Goal: Navigation & Orientation: Find specific page/section

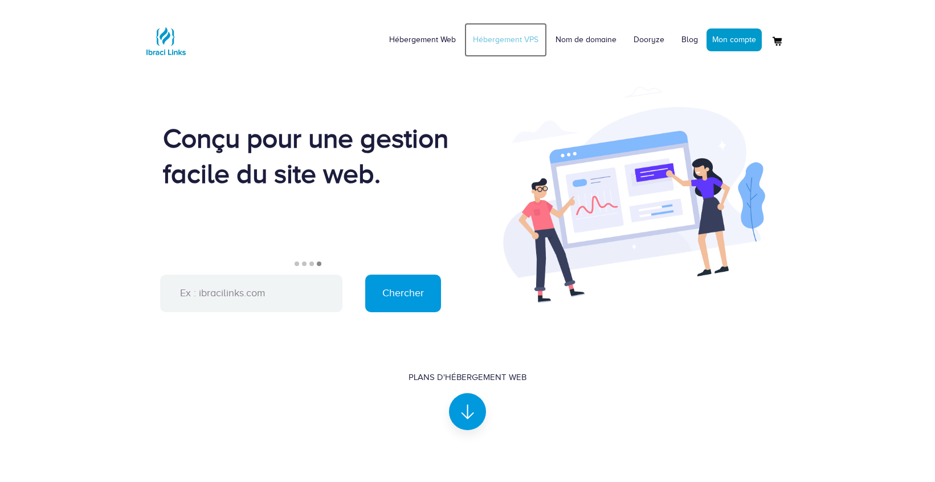
click at [517, 43] on link "Hébergement VPS" at bounding box center [505, 40] width 83 height 34
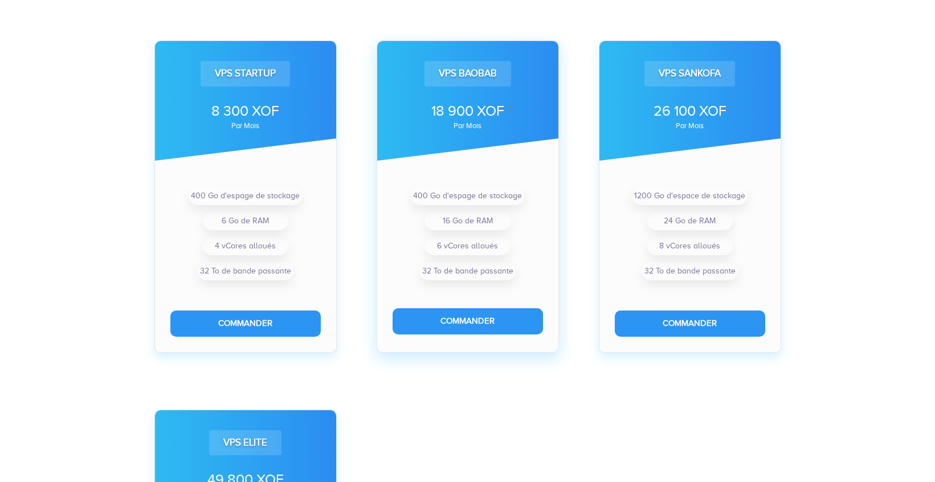
scroll to position [358, 0]
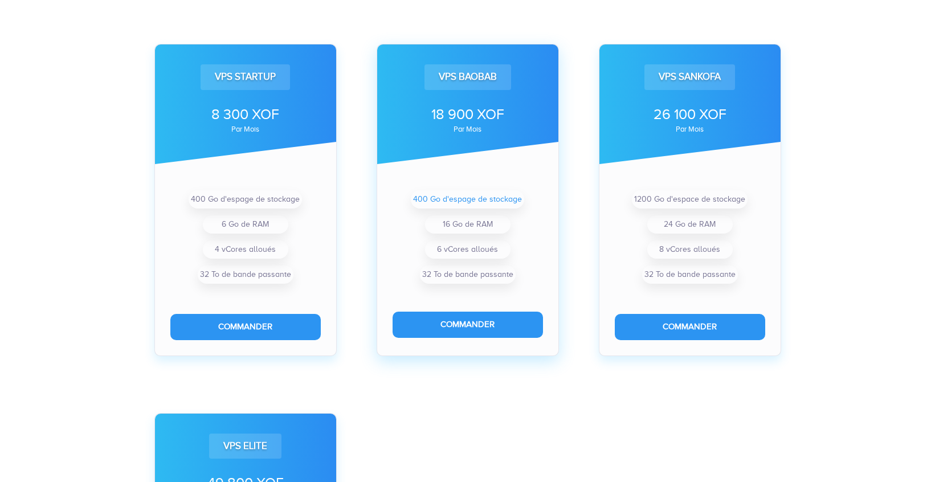
click at [443, 203] on li "400 Go d'espage de stockage" at bounding box center [467, 199] width 113 height 18
click at [544, 283] on div "400 Go d'espage de stockage 16 Go de RAM 6 vCores alloués 32 To de bande passan…" at bounding box center [467, 237] width 181 height 100
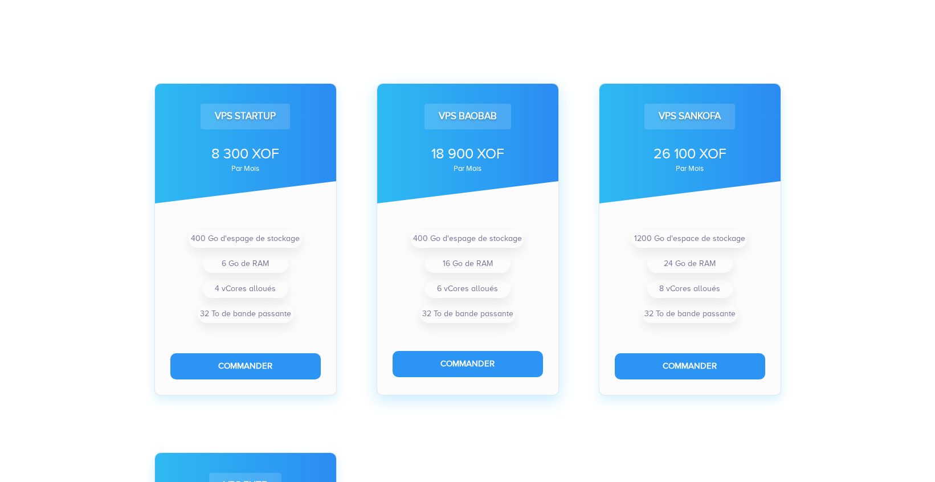
scroll to position [308, 0]
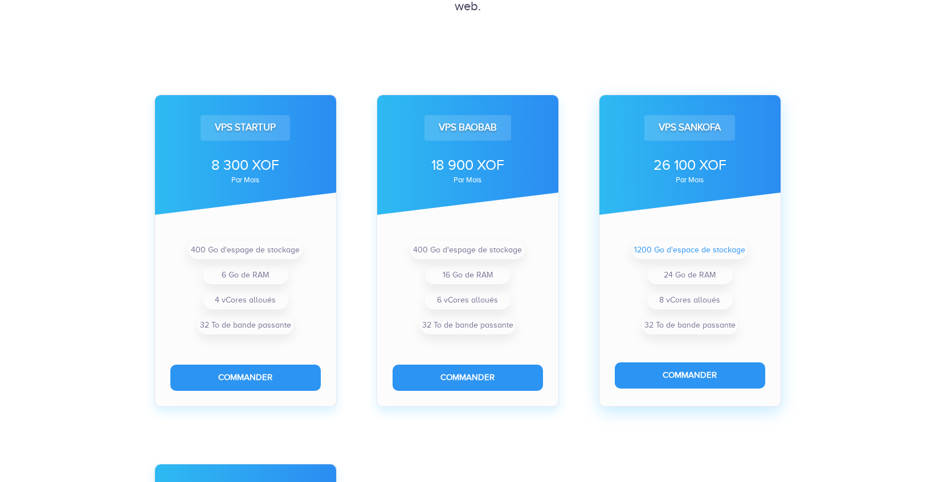
click at [635, 253] on li "1200 Go d'espace de stockage" at bounding box center [690, 250] width 116 height 18
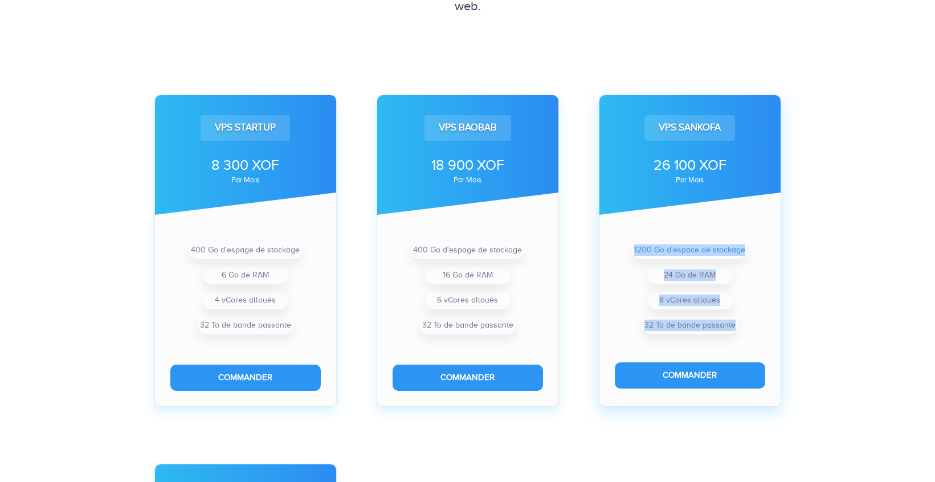
click at [635, 253] on li "1200 Go d'espace de stockage" at bounding box center [690, 250] width 116 height 18
click at [669, 216] on div "VPS Sankofa 26 100 XOF par mois 1200 Go d'espace de stockage 24 Go de RAM 8 vCo…" at bounding box center [690, 251] width 182 height 312
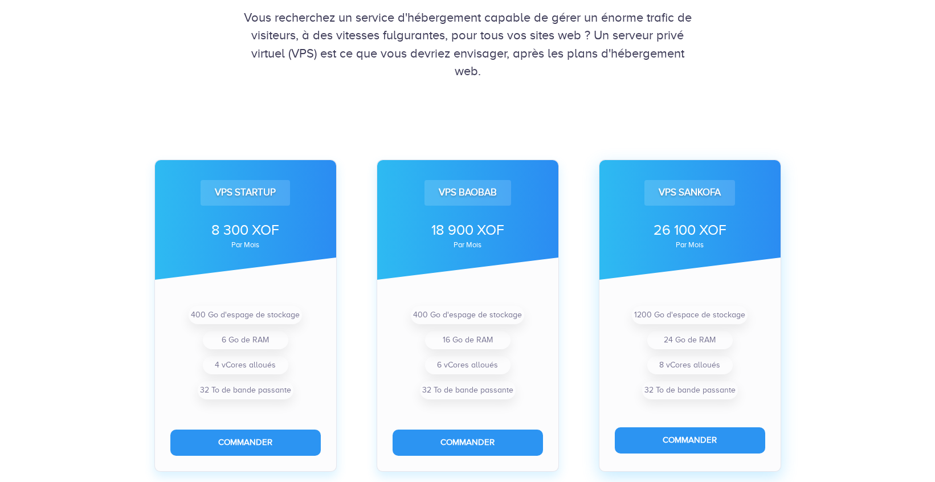
scroll to position [234, 0]
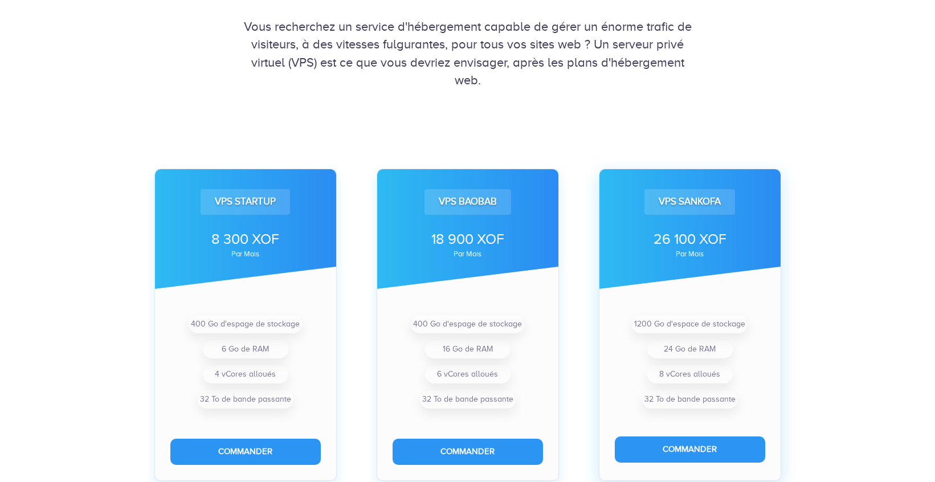
click at [684, 199] on div "VPS Sankofa" at bounding box center [689, 201] width 91 height 25
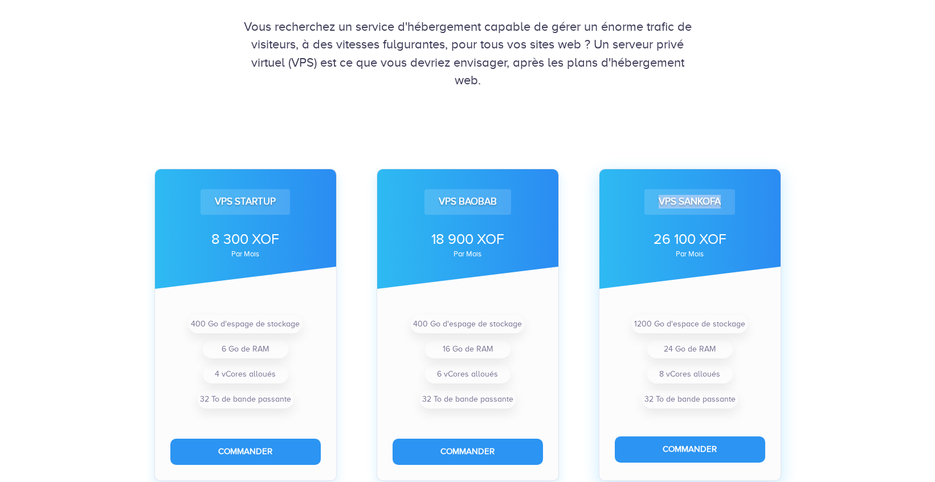
click at [703, 222] on div "VPS Sankofa 26 100 XOF par mois" at bounding box center [689, 229] width 181 height 120
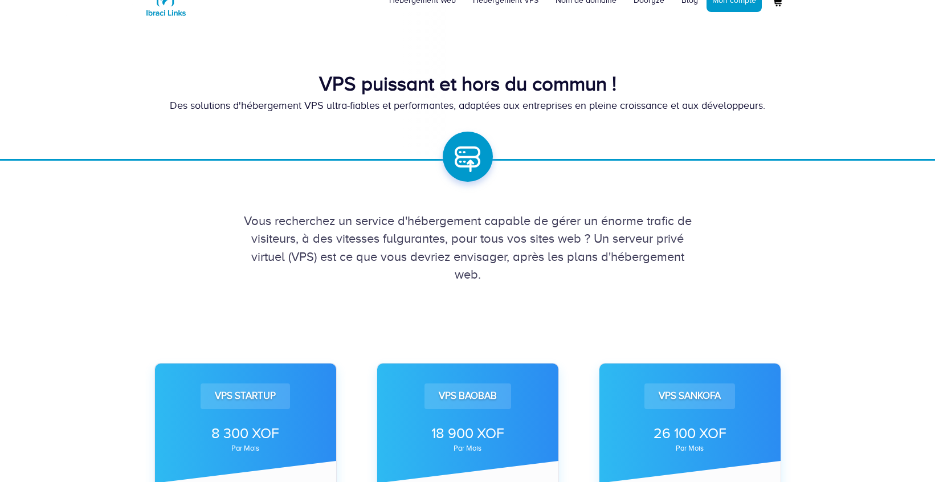
scroll to position [0, 0]
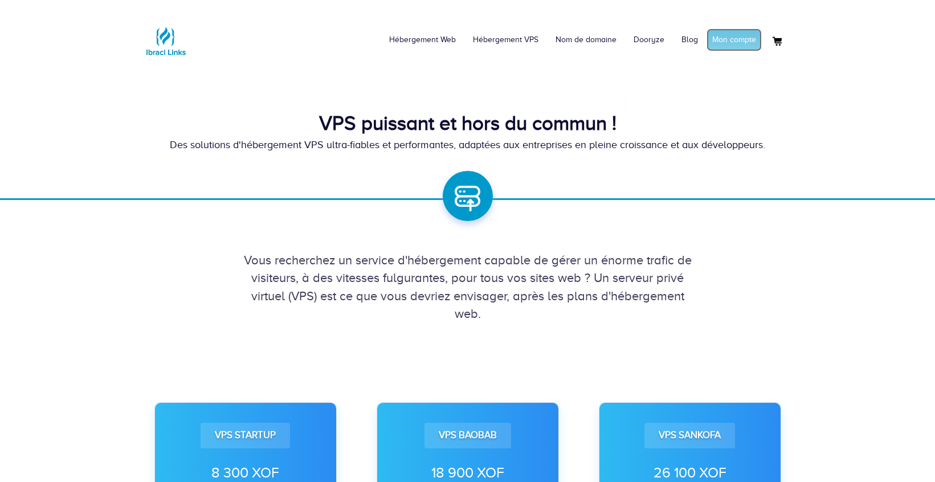
click at [730, 50] on link "Mon compte" at bounding box center [733, 39] width 55 height 23
